Goal: Information Seeking & Learning: Learn about a topic

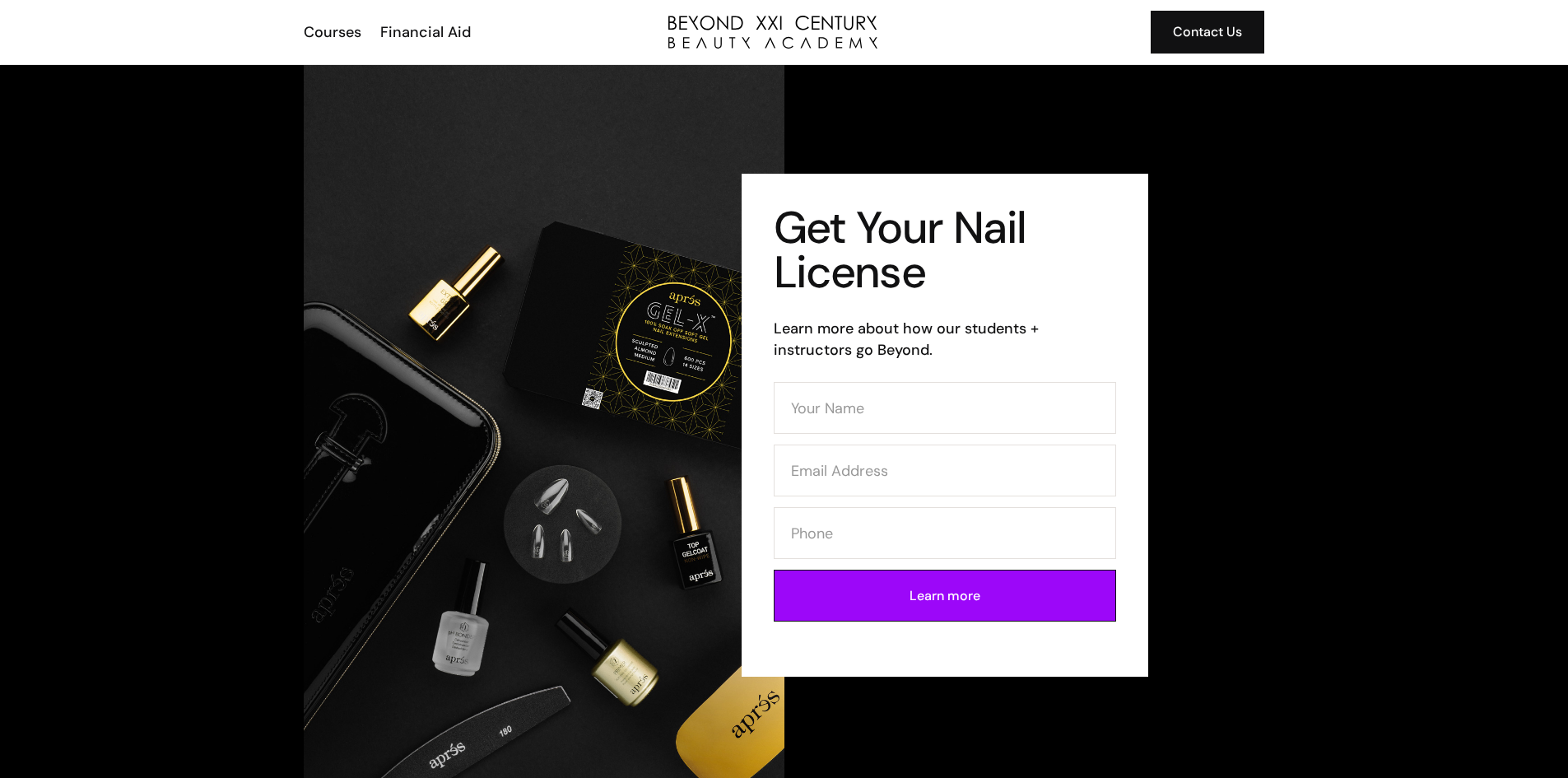
click at [941, 118] on div "Get Your Nail License Learn more about how our students + instructors go Beyond…" at bounding box center [784, 426] width 961 height 722
click at [343, 27] on div "Courses" at bounding box center [333, 32] width 58 height 22
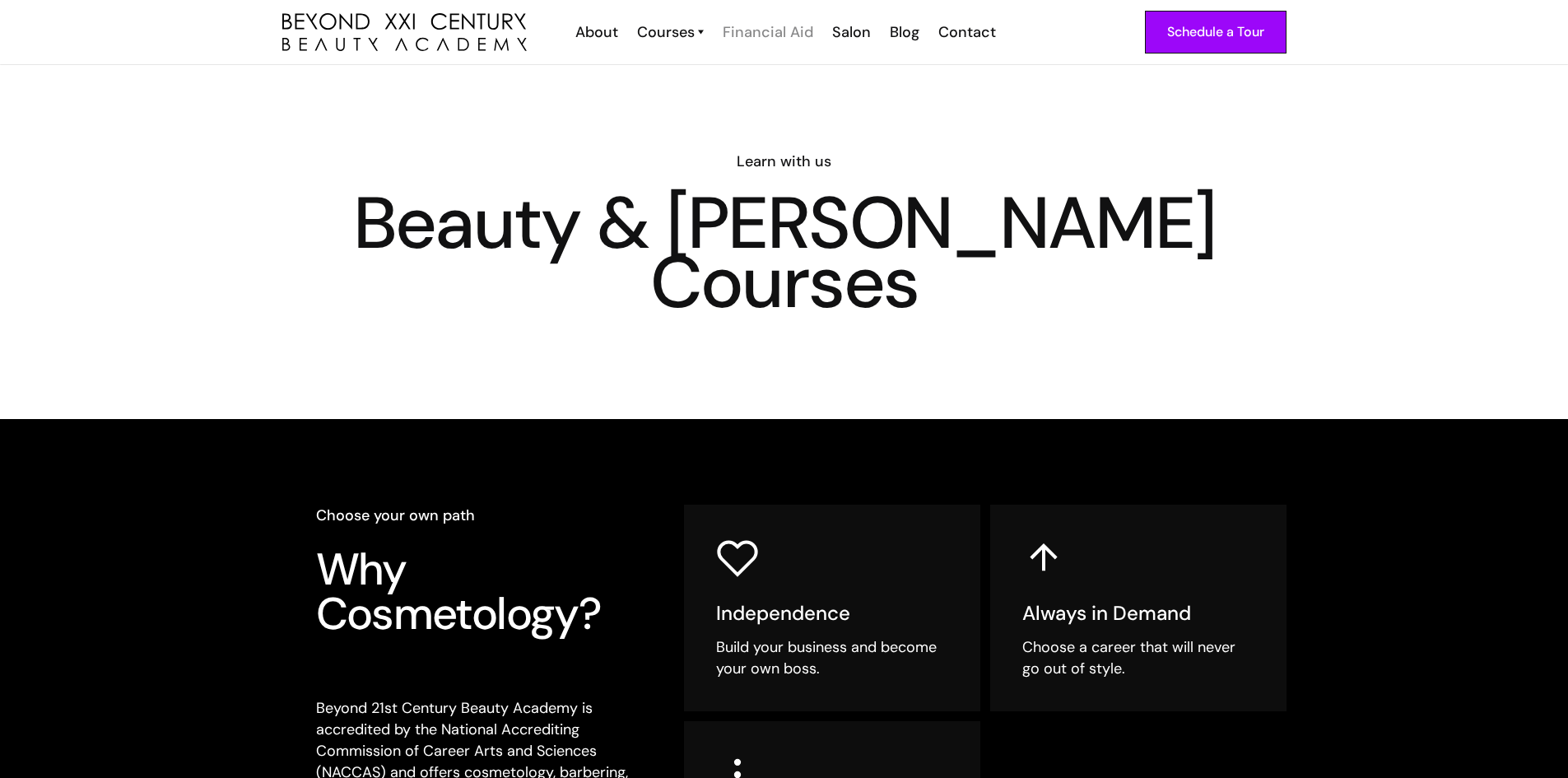
click at [798, 41] on div "Financial Aid" at bounding box center [768, 32] width 90 height 22
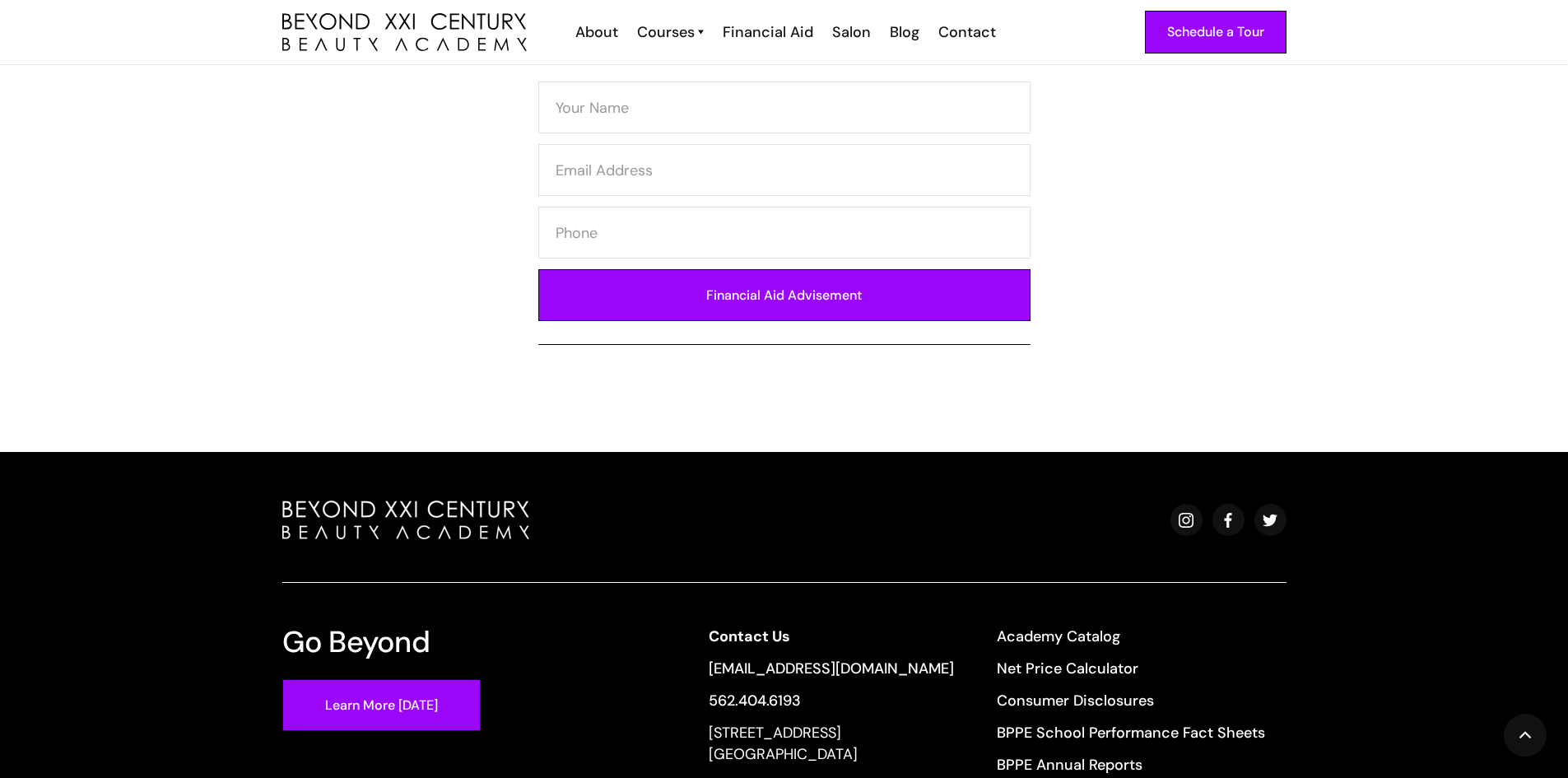
scroll to position [1192, 0]
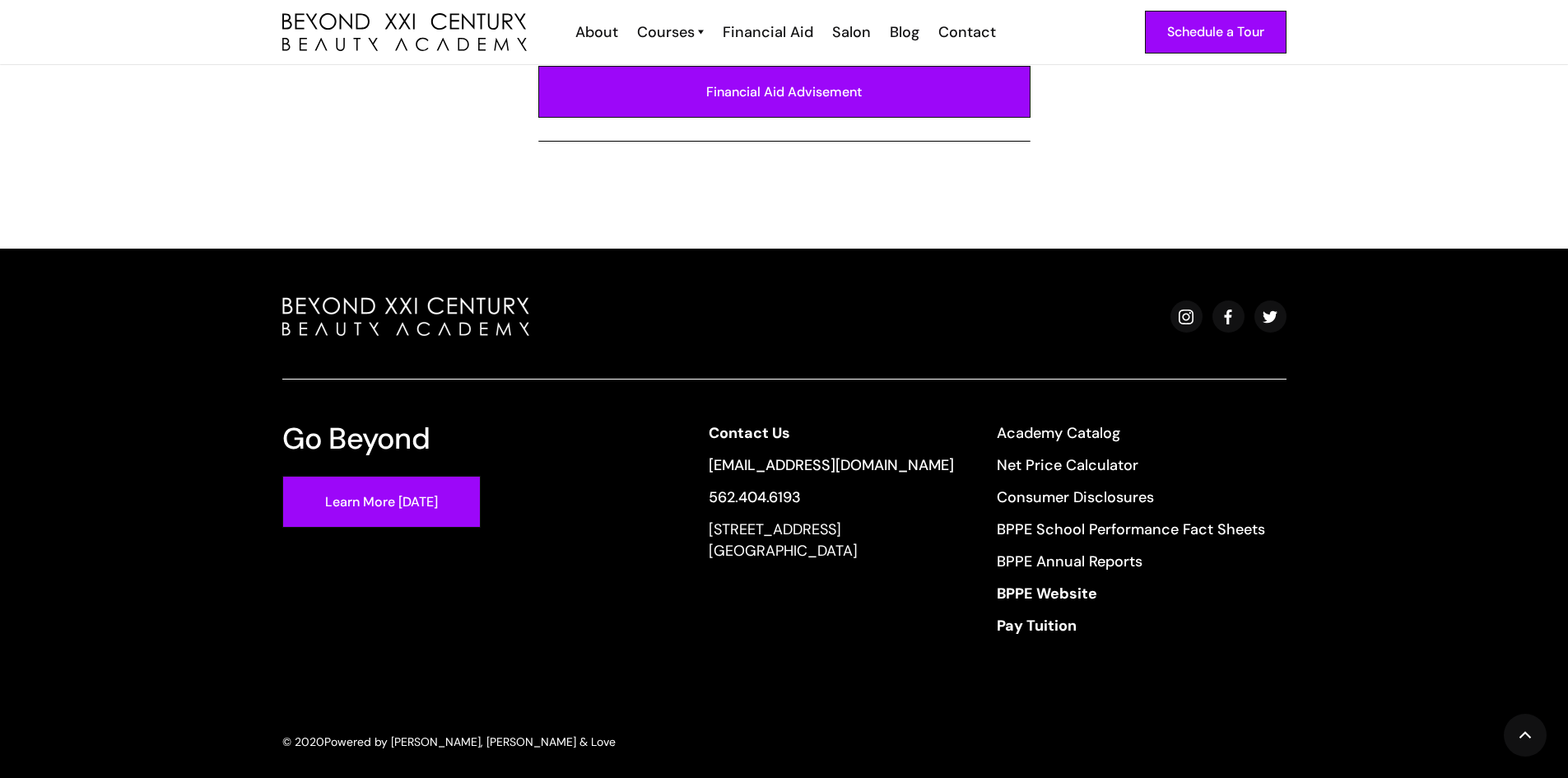
click at [1105, 400] on div "Go Beyond Learn More Today Contact Us info@beyondcosmo.com 562.404.6193 13640 I…" at bounding box center [784, 524] width 1048 height 454
click at [1105, 422] on link "Academy Catalog" at bounding box center [1131, 433] width 268 height 22
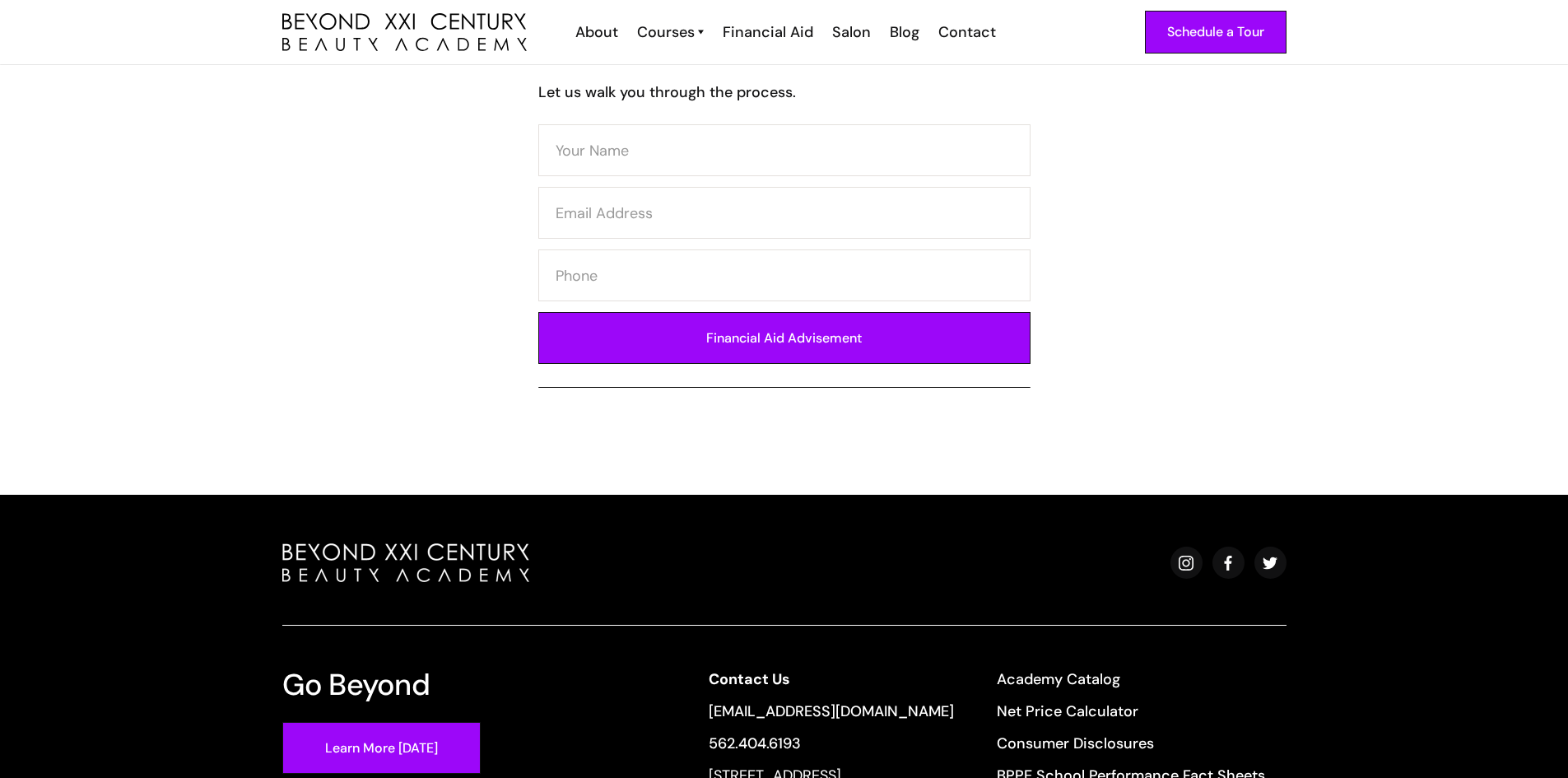
scroll to position [944, 0]
